Goal: Task Accomplishment & Management: Complete application form

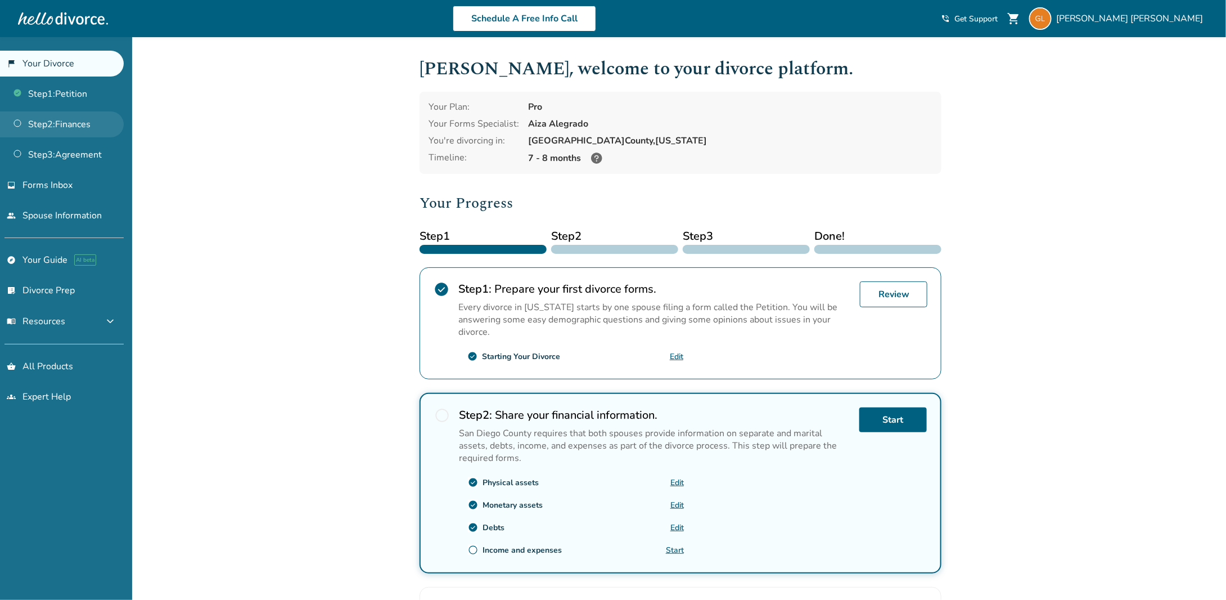
click at [35, 119] on link "Step 2 : Finances" at bounding box center [62, 124] width 124 height 26
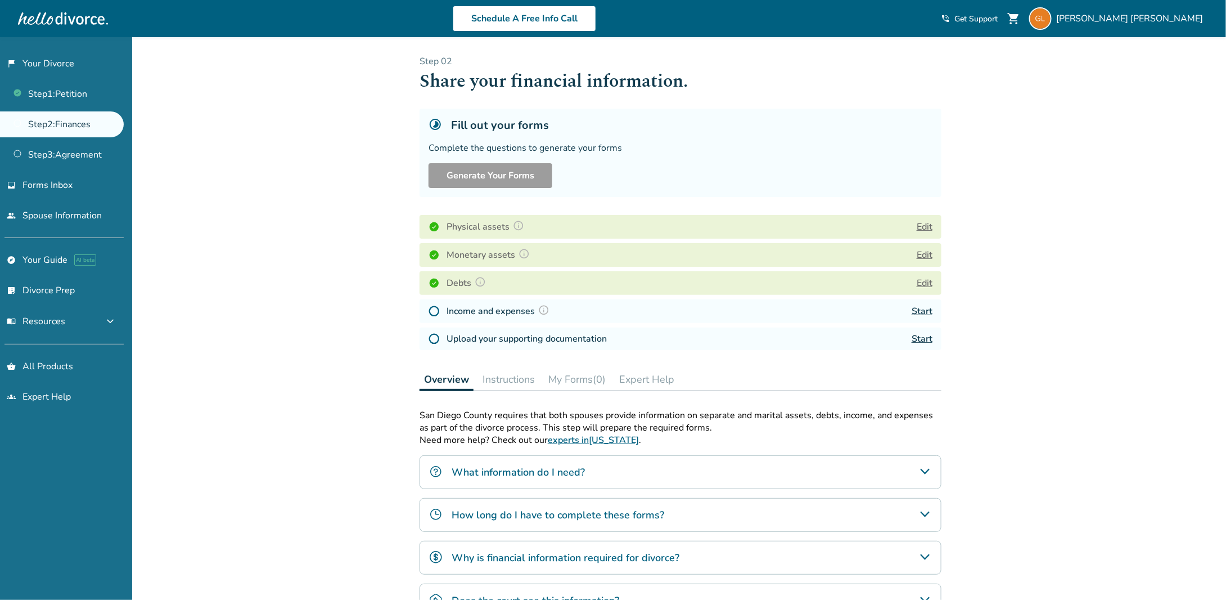
click at [455, 229] on h4 "Physical assets" at bounding box center [487, 226] width 81 height 15
click at [925, 227] on button "Edit" at bounding box center [925, 226] width 16 height 13
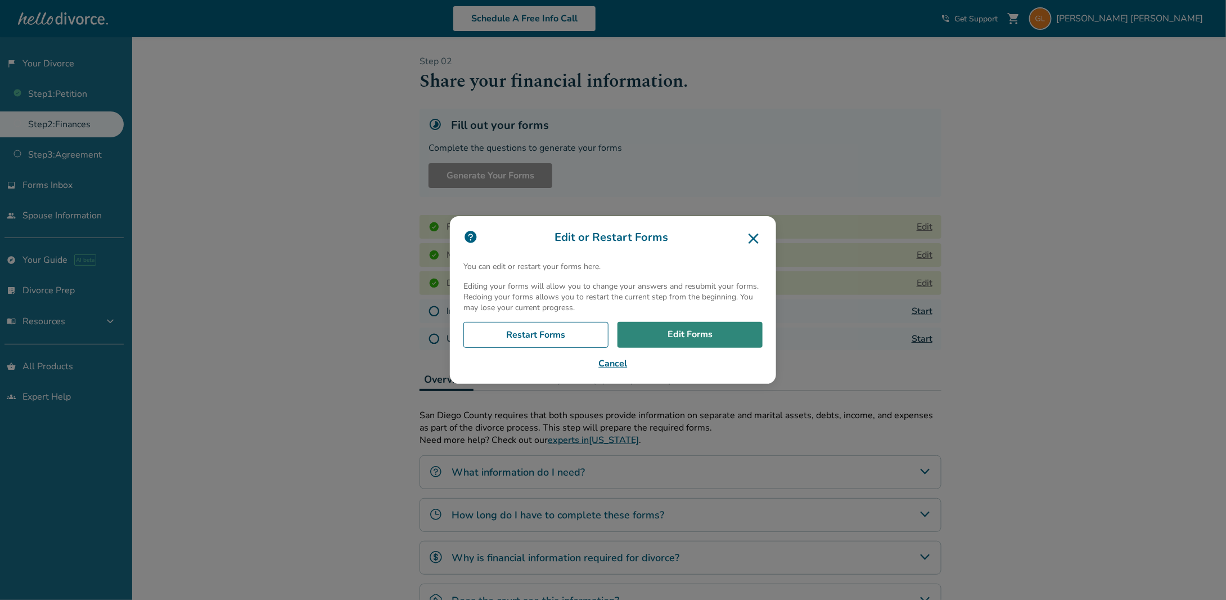
click at [709, 334] on link "Edit Forms" at bounding box center [690, 335] width 145 height 26
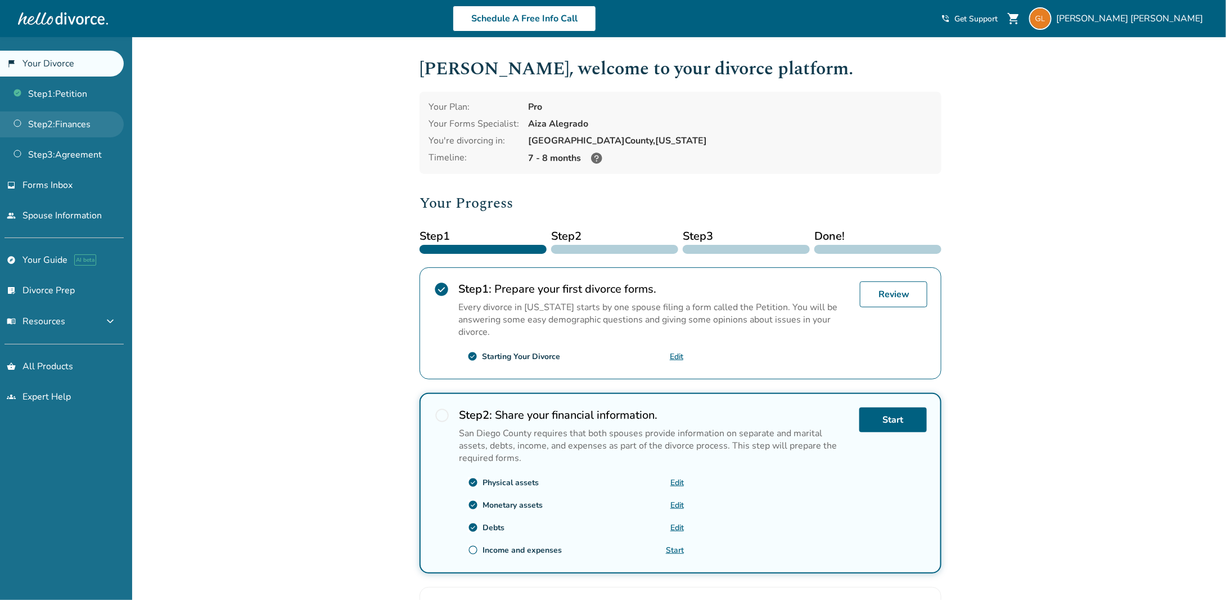
click at [62, 124] on link "Step 2 : Finances" at bounding box center [62, 124] width 124 height 26
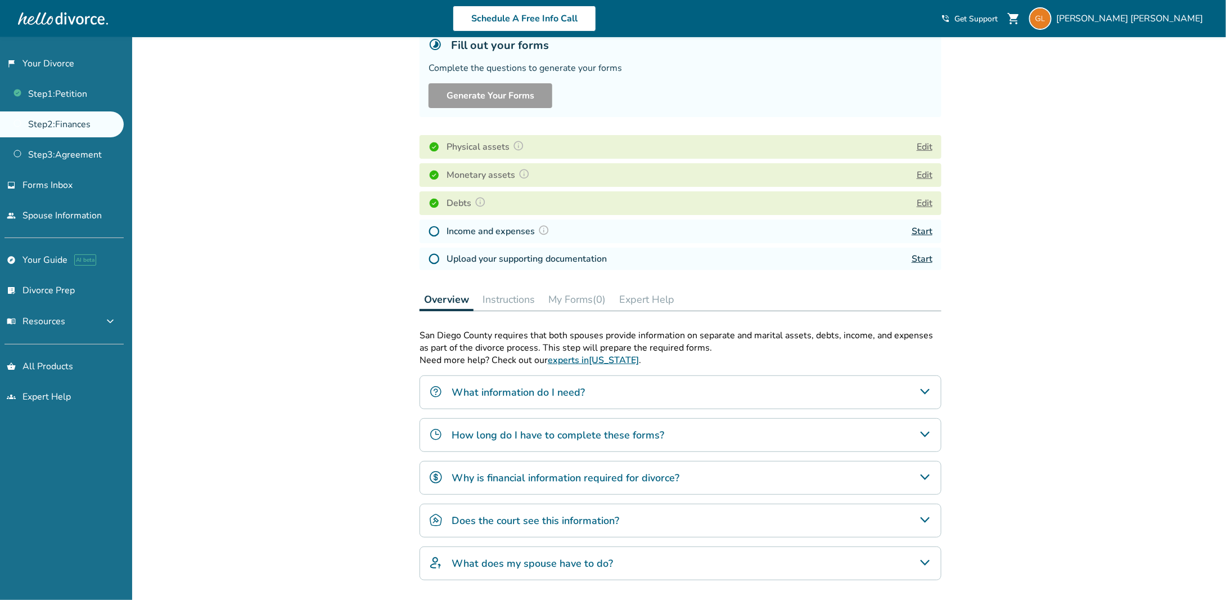
scroll to position [112, 0]
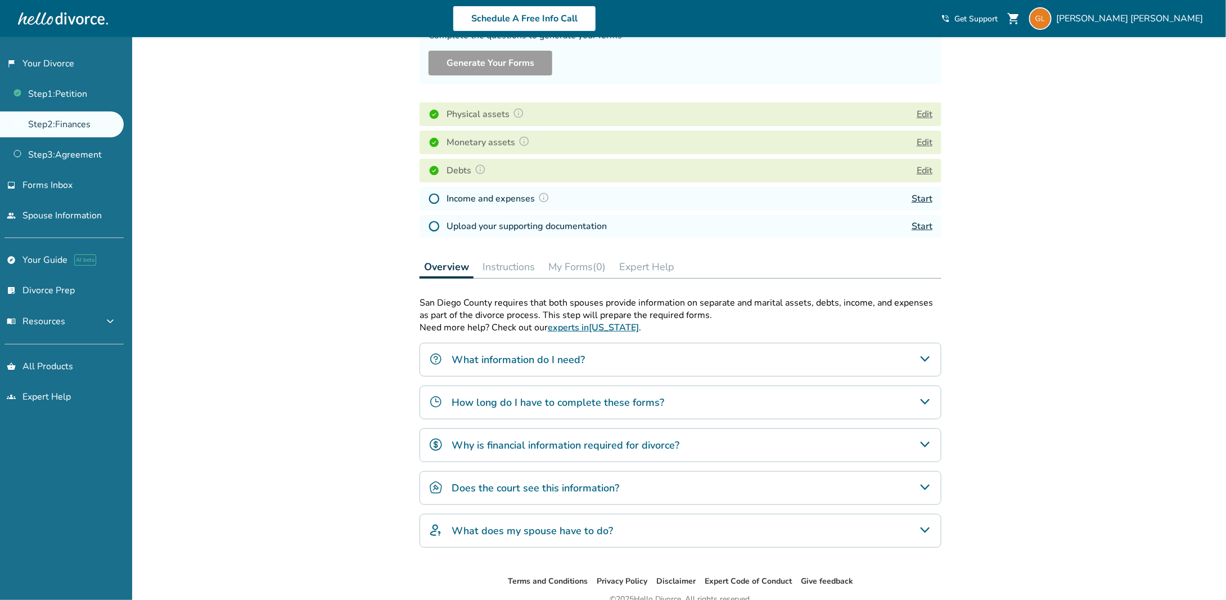
click at [921, 201] on link "Start" at bounding box center [922, 198] width 21 height 12
